Goal: Information Seeking & Learning: Find specific fact

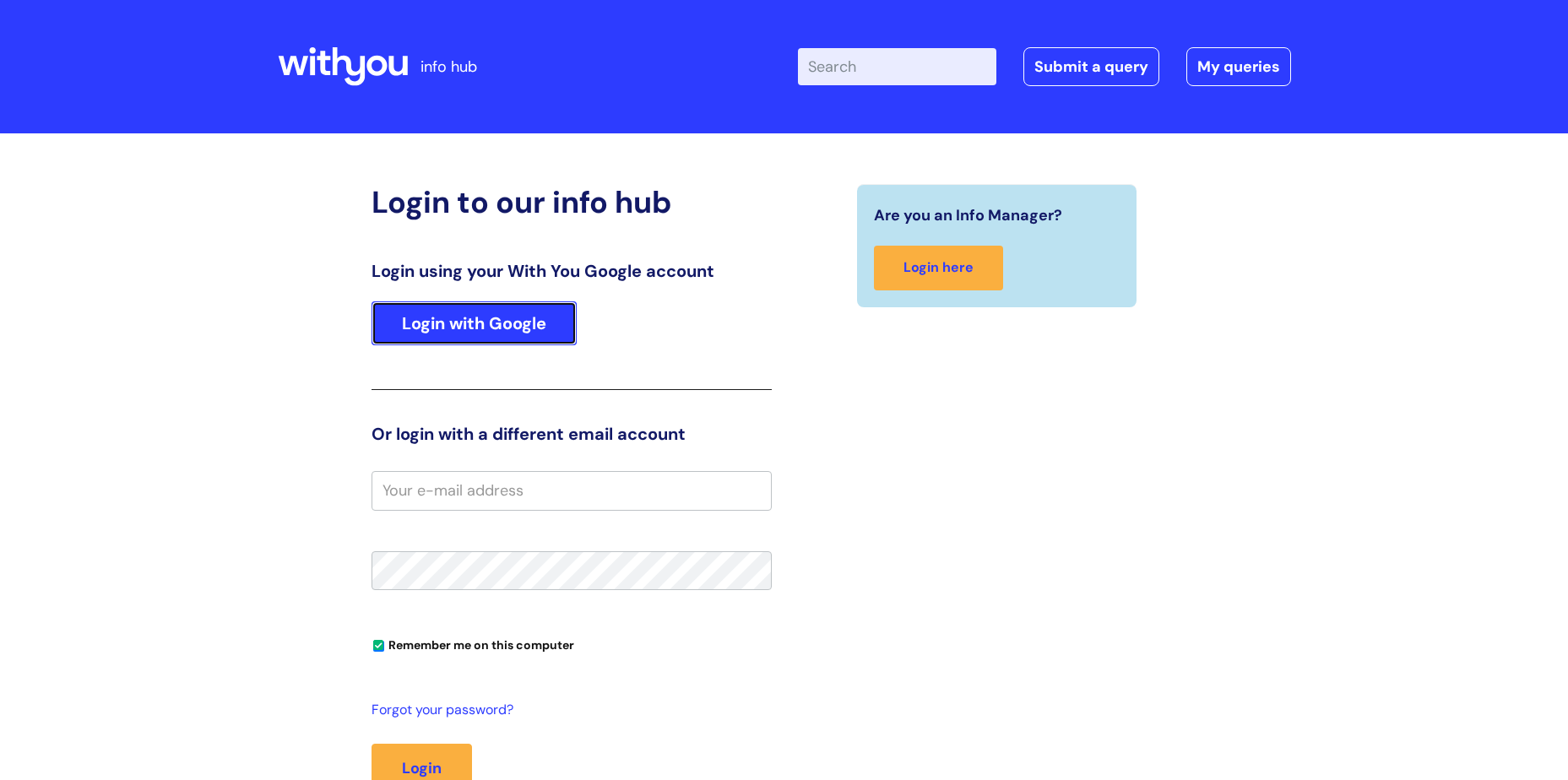
click at [520, 315] on link "Login with Google" at bounding box center [474, 324] width 206 height 44
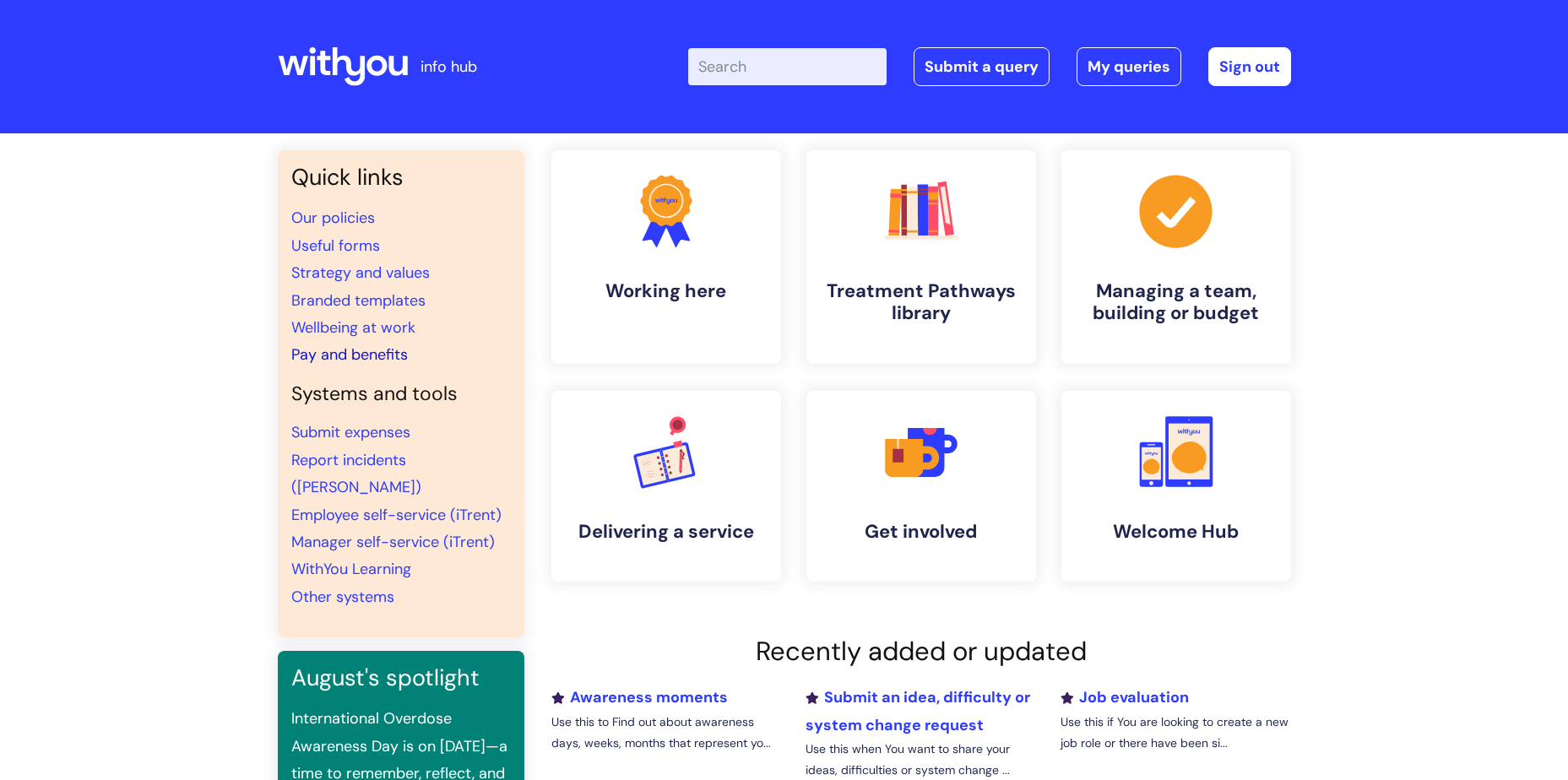
click at [389, 353] on link "Pay and benefits" at bounding box center [350, 354] width 117 height 20
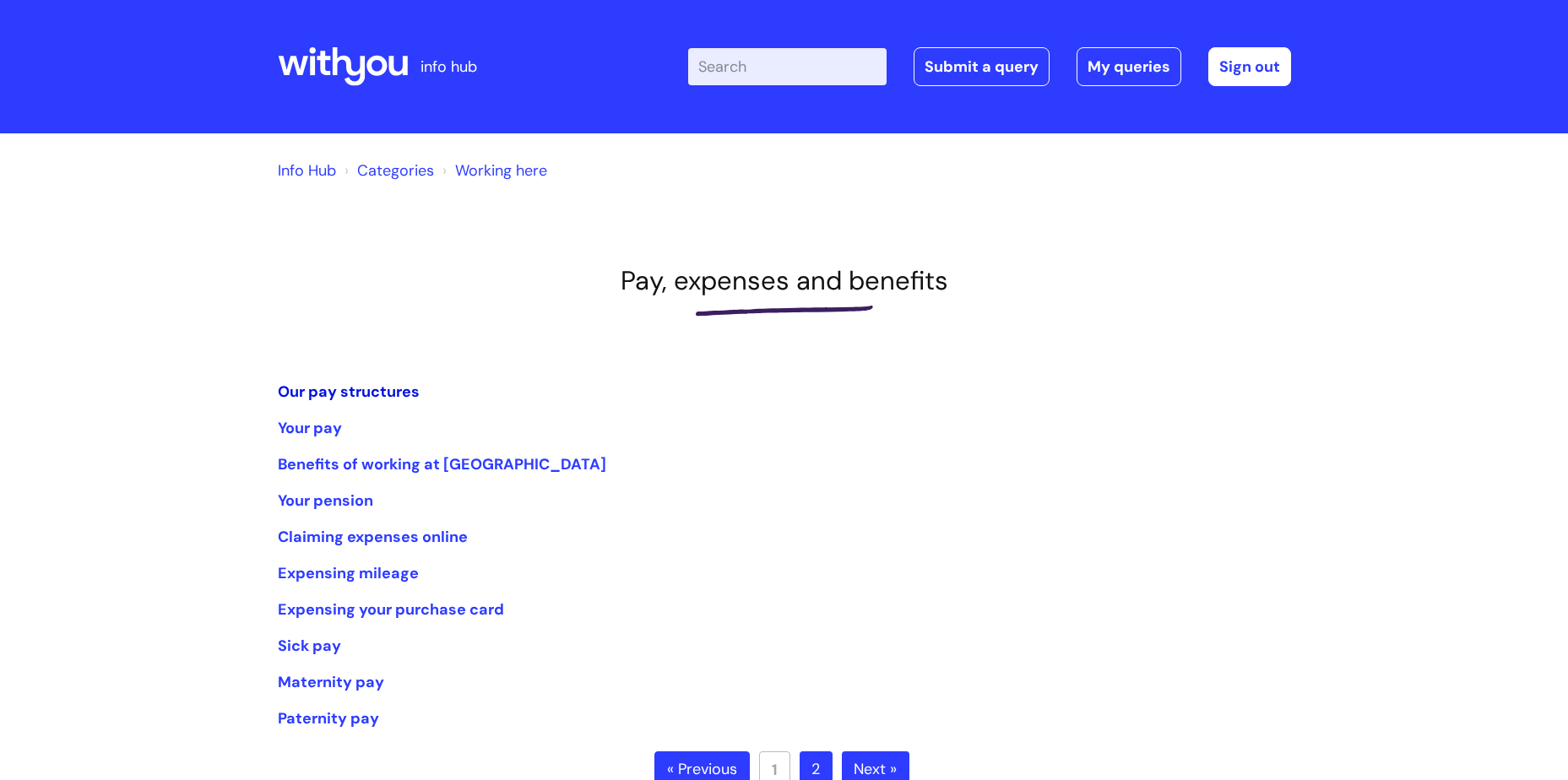
click at [364, 386] on link "Our pay structures" at bounding box center [349, 391] width 141 height 20
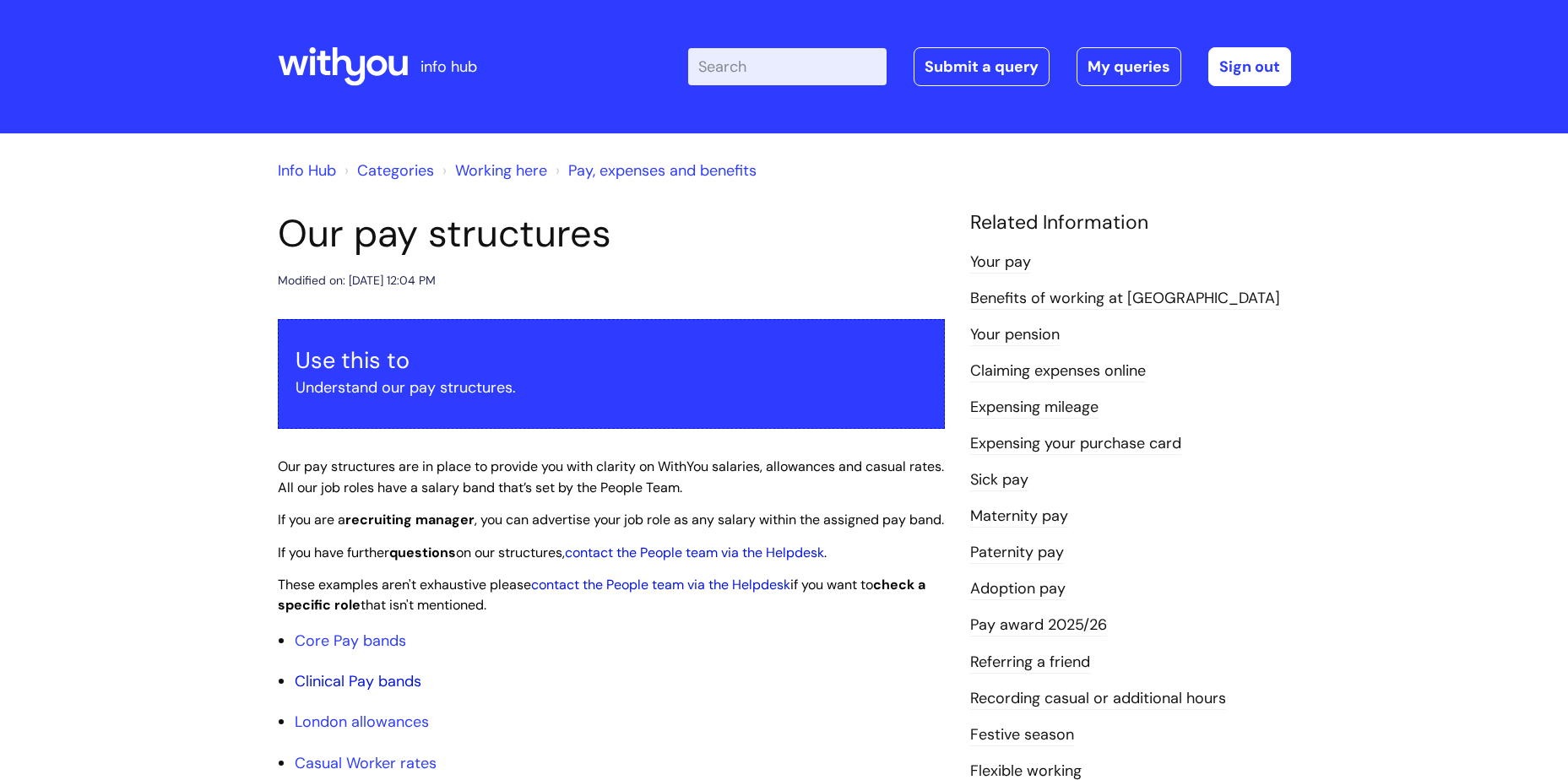
click at [371, 691] on link "Clinical Pay bands" at bounding box center [357, 681] width 126 height 20
